Goal: Navigation & Orientation: Find specific page/section

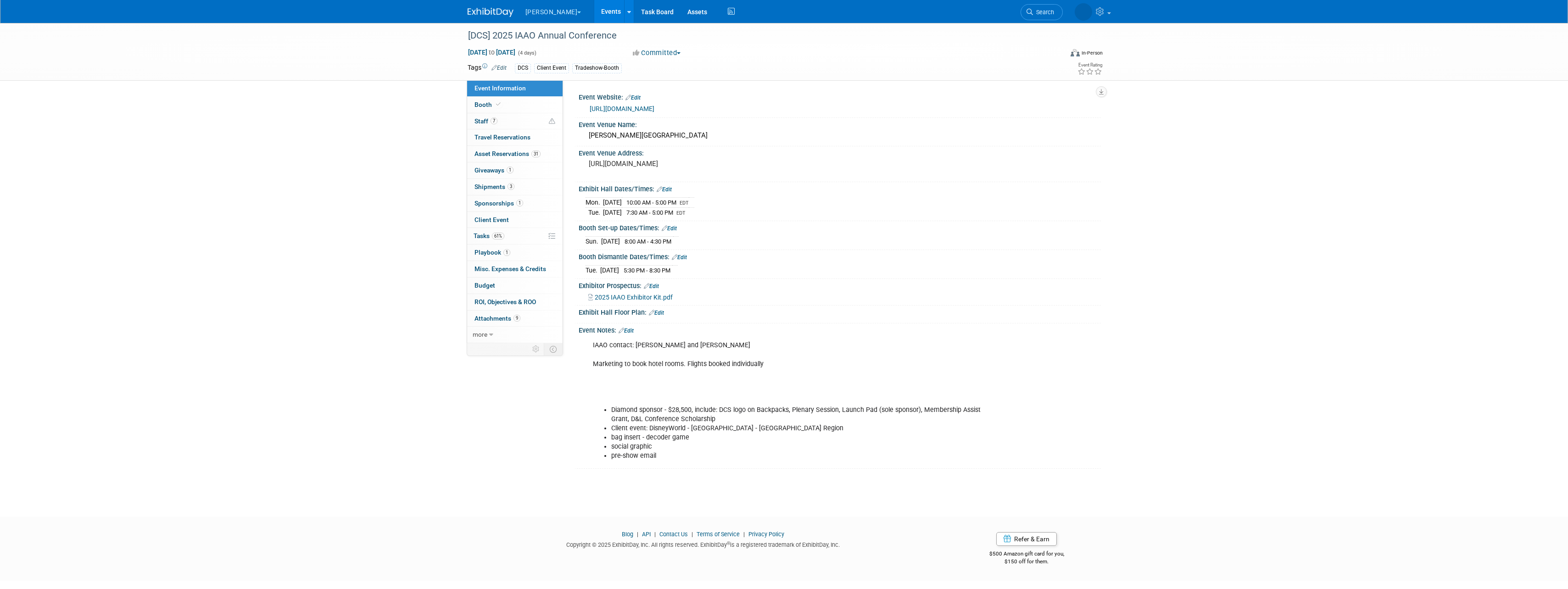
click at [594, 7] on link "Events" at bounding box center [611, 12] width 33 height 23
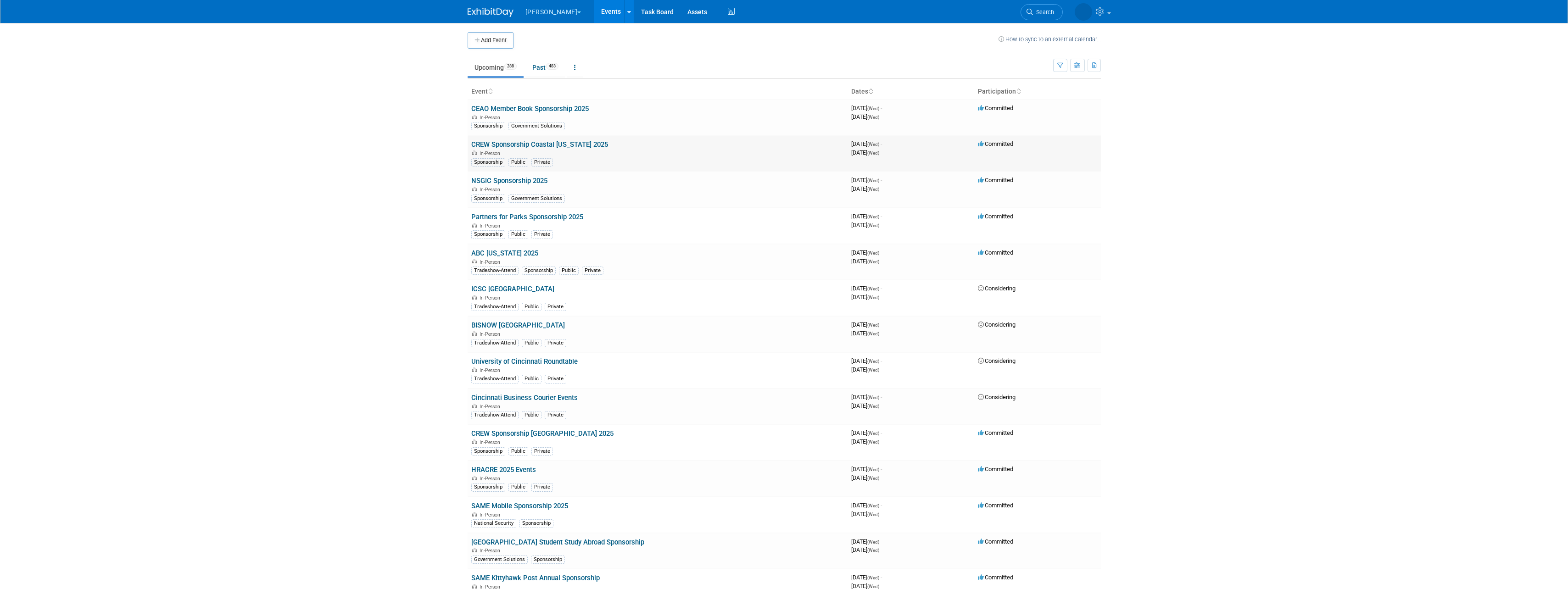
scroll to position [2881, 0]
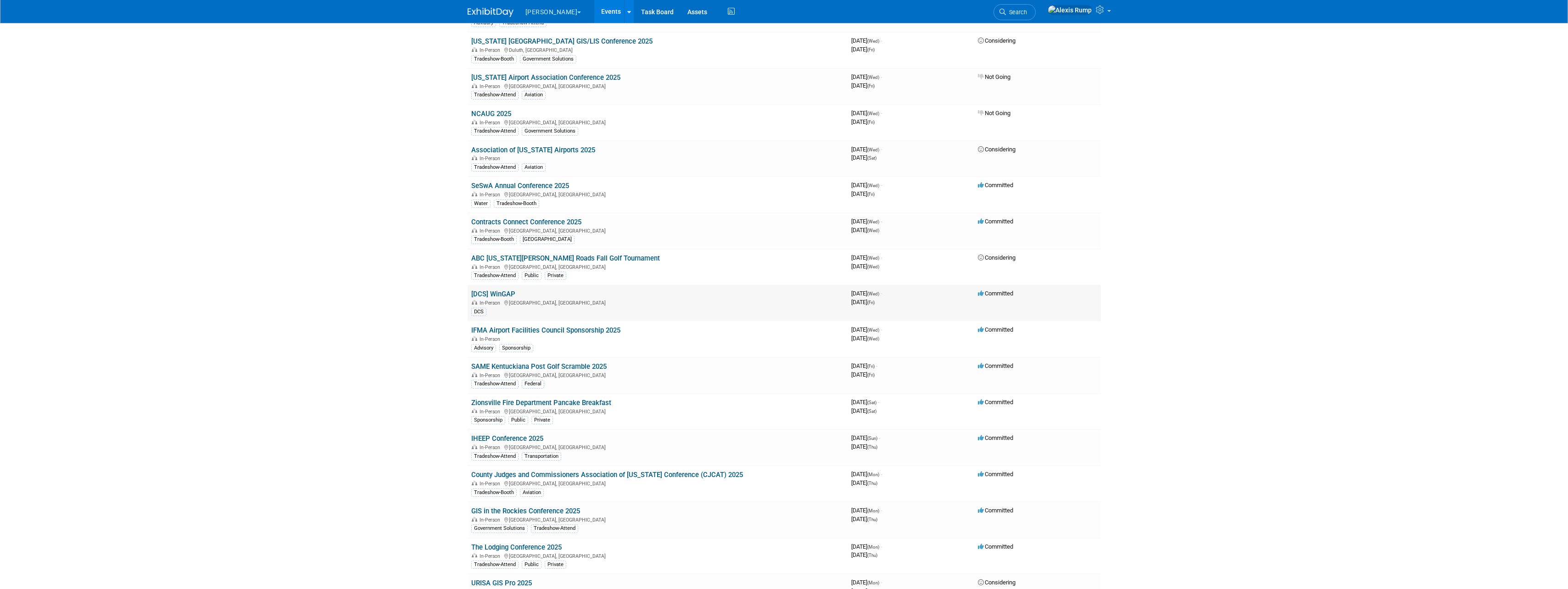
click at [488, 294] on link "[DCS] WinGAP" at bounding box center [493, 294] width 44 height 9
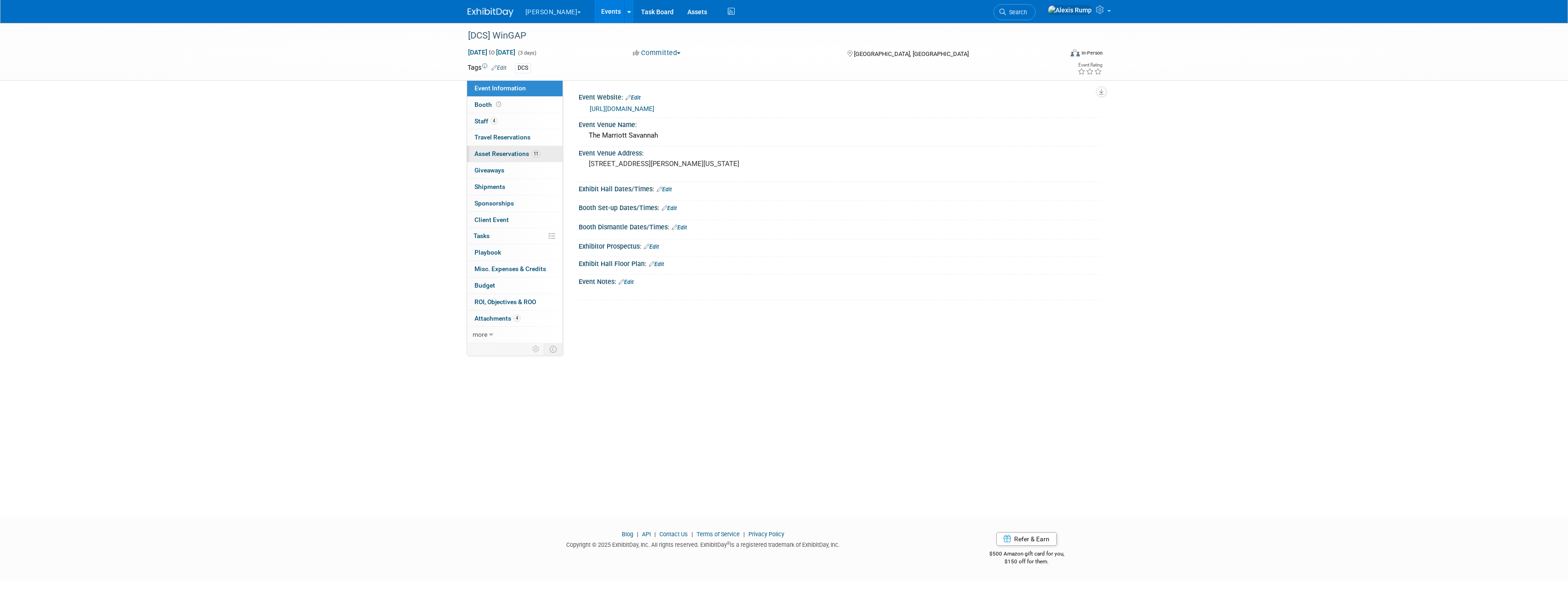
click at [502, 158] on link "11 Asset Reservations 11" at bounding box center [514, 154] width 96 height 16
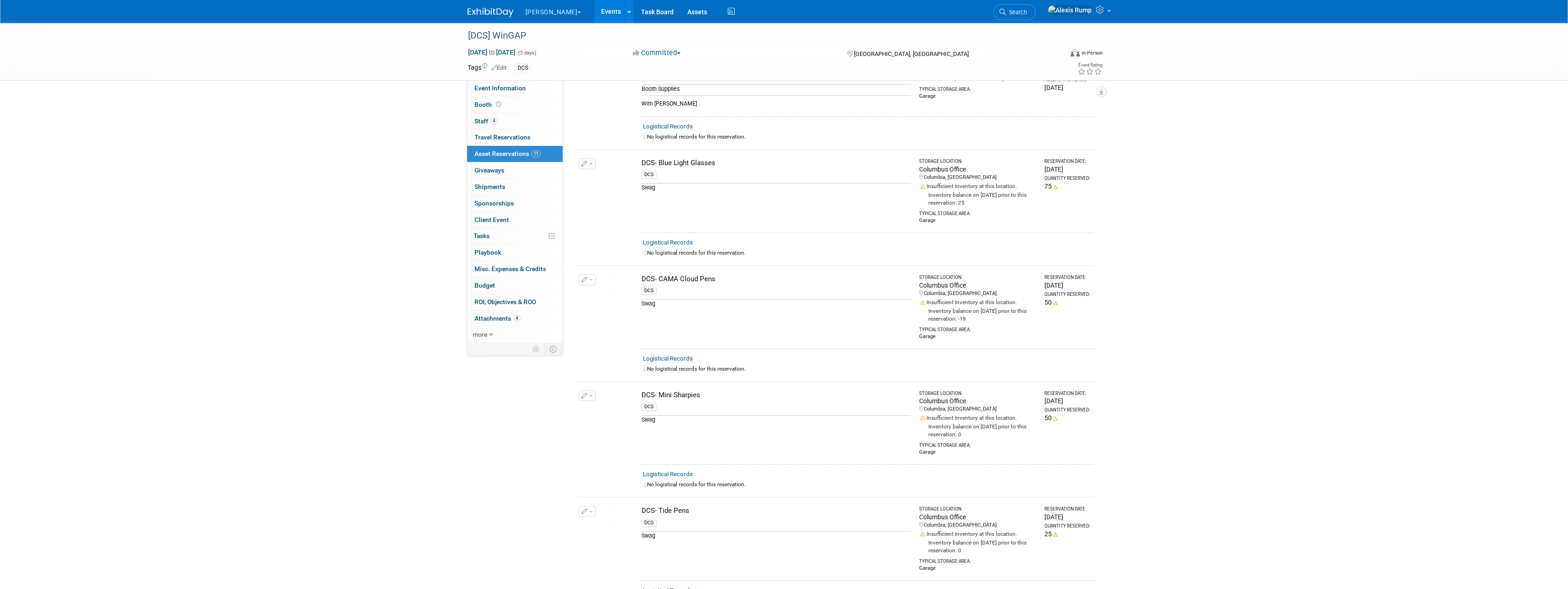
scroll to position [55, 0]
